Goal: Information Seeking & Learning: Check status

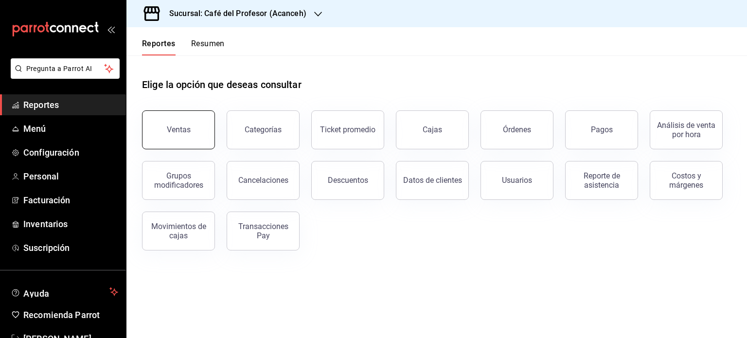
click at [199, 134] on button "Ventas" at bounding box center [178, 129] width 73 height 39
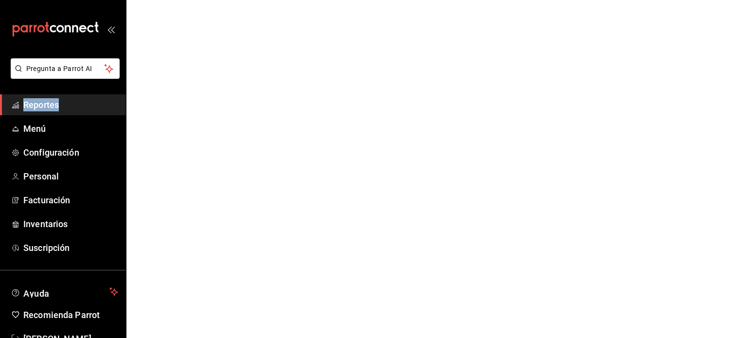
click at [199, 0] on html "Pregunta a Parrot AI Reportes Menú Configuración Personal Facturación Inventari…" at bounding box center [373, 0] width 747 height 0
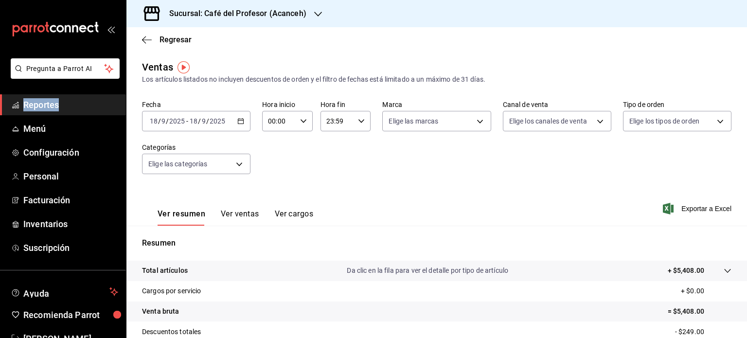
click at [317, 13] on icon "button" at bounding box center [318, 14] width 8 height 8
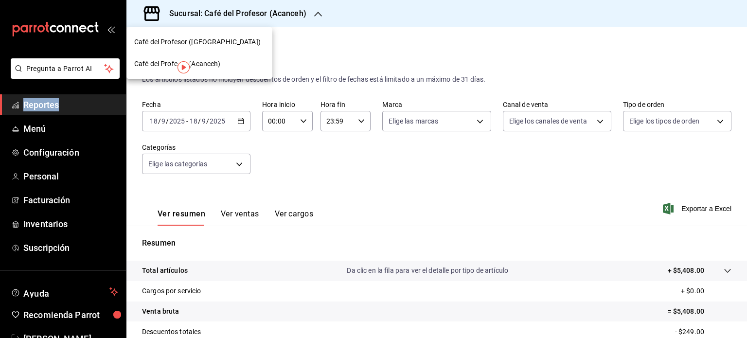
click at [212, 39] on span "Café del Profesor ([GEOGRAPHIC_DATA])" at bounding box center [197, 42] width 126 height 10
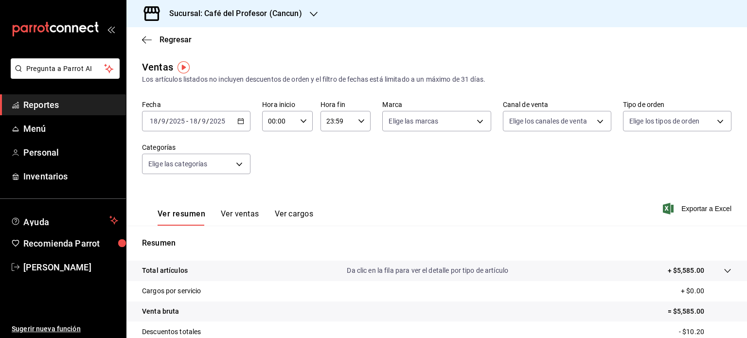
click at [306, 15] on div "Sucursal: Café del Profesor (Cancun)" at bounding box center [227, 13] width 187 height 27
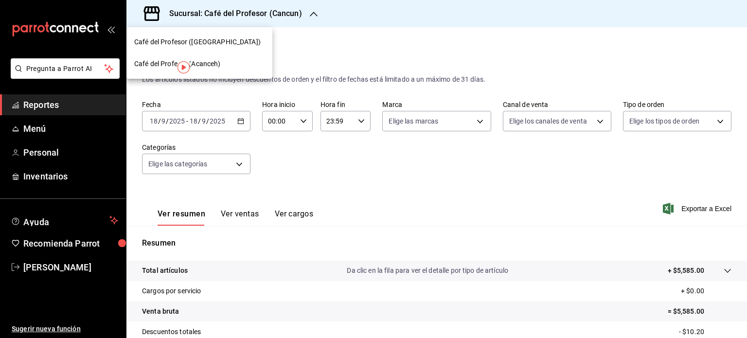
click at [232, 62] on div "Café del Profesor (Acanceh)" at bounding box center [199, 64] width 130 height 10
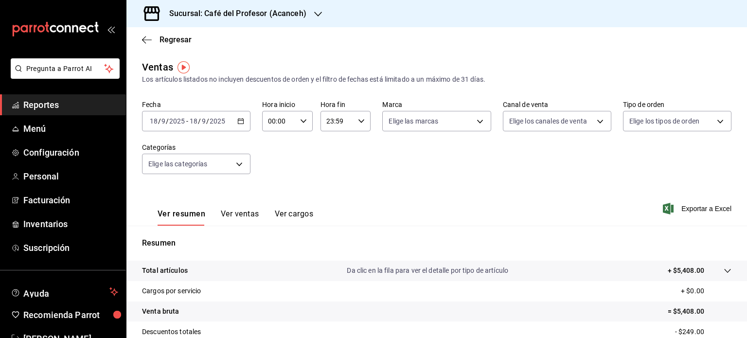
click at [314, 15] on icon "button" at bounding box center [318, 14] width 8 height 8
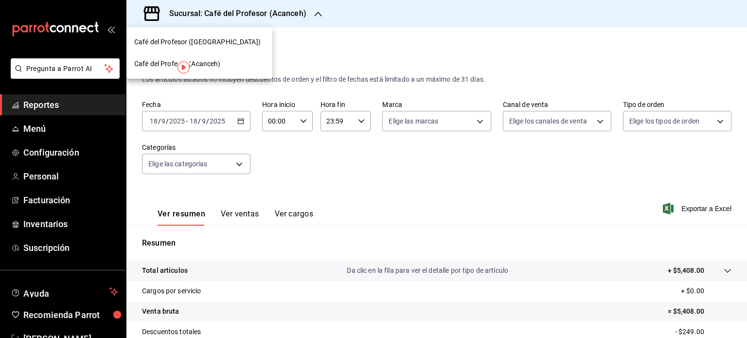
click at [251, 37] on div "Café del Profesor ([GEOGRAPHIC_DATA])" at bounding box center [199, 42] width 130 height 10
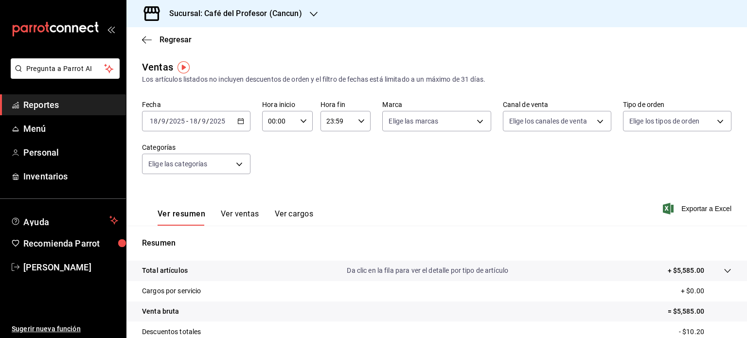
click at [310, 9] on div at bounding box center [314, 14] width 8 height 10
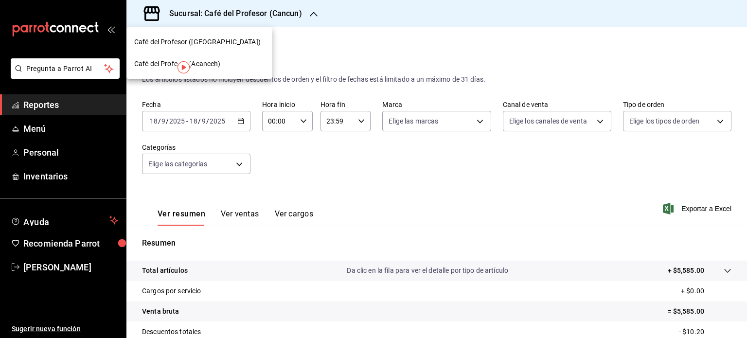
click at [236, 59] on div "Café del Profesor (Acanceh)" at bounding box center [199, 64] width 130 height 10
